Goal: Task Accomplishment & Management: Use online tool/utility

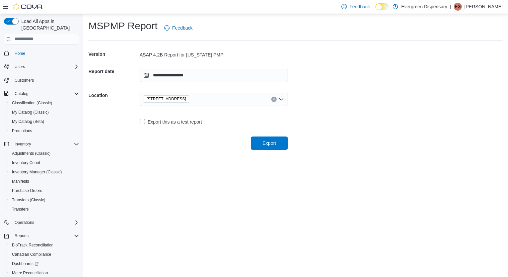
scroll to position [44, 0]
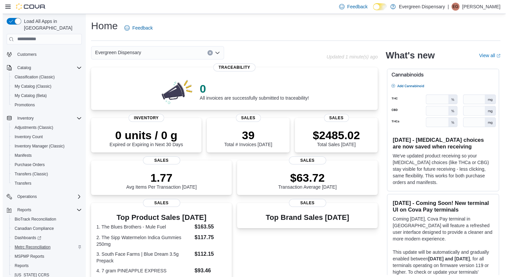
scroll to position [33, 0]
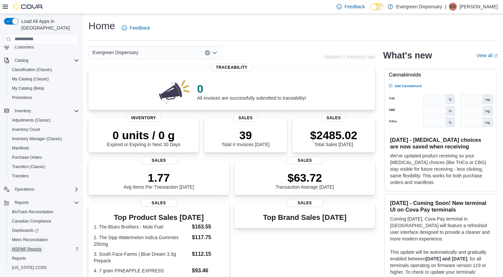
click at [29, 247] on span "MSPMP Reports" at bounding box center [27, 249] width 30 height 5
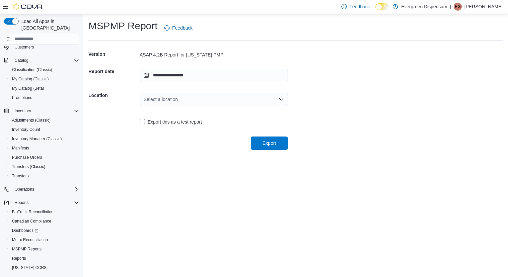
click at [170, 103] on div "Select a location" at bounding box center [214, 99] width 148 height 13
click at [188, 124] on button "13170 Hwy 6" at bounding box center [214, 121] width 148 height 10
click at [270, 148] on span "Export" at bounding box center [269, 143] width 29 height 13
